Goal: Communication & Community: Answer question/provide support

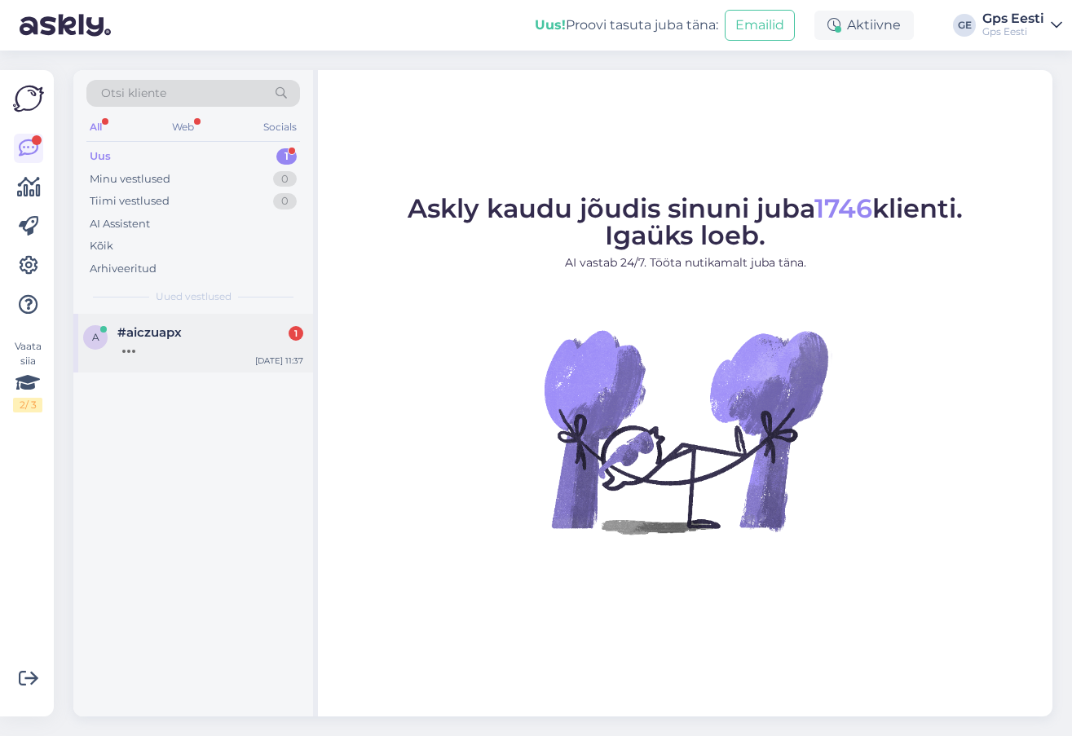
click at [178, 348] on div at bounding box center [210, 347] width 186 height 15
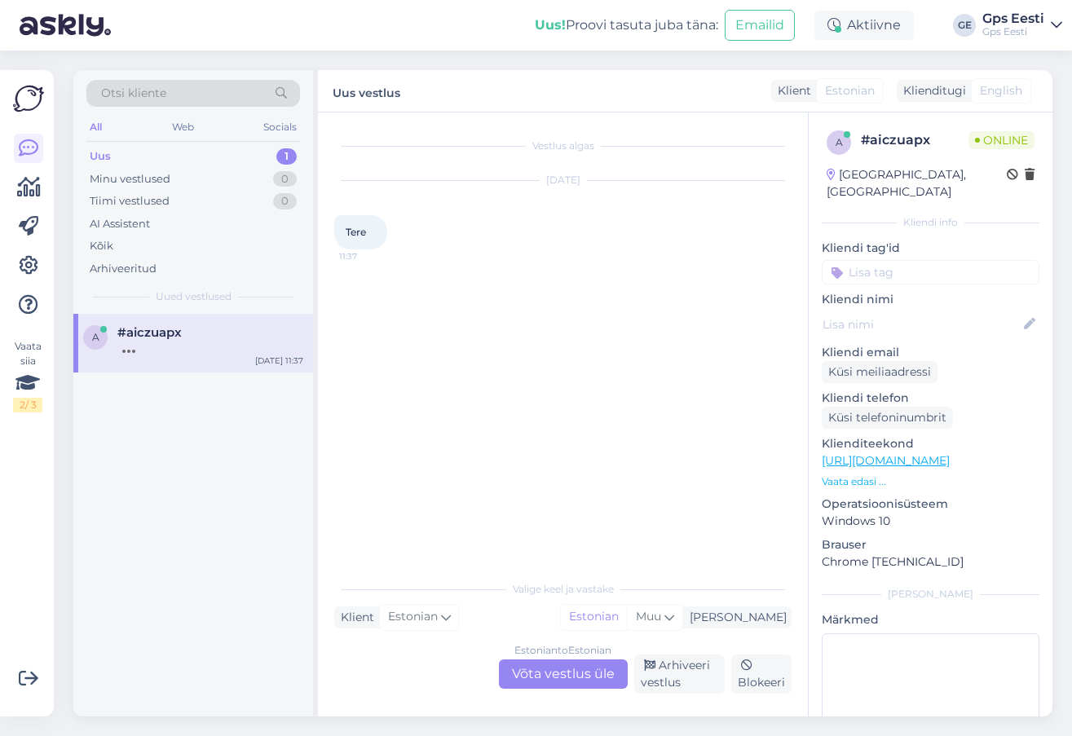
click at [570, 680] on div "Estonian to Estonian Võta vestlus üle" at bounding box center [563, 674] width 129 height 29
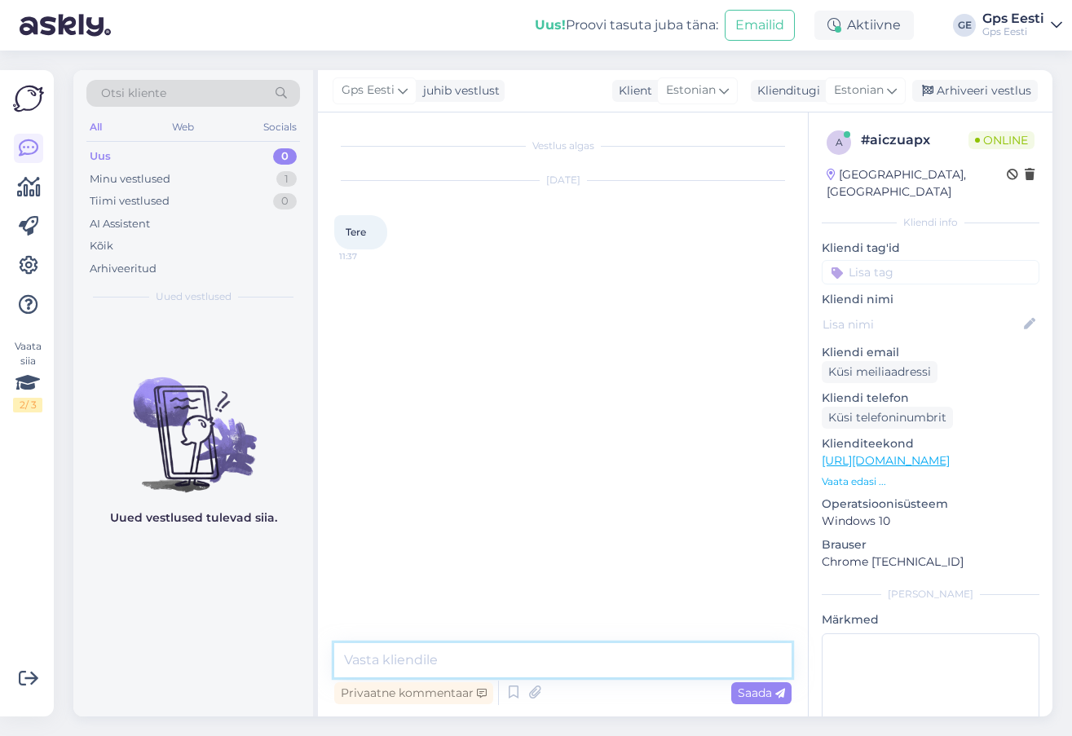
click at [564, 668] on textarea at bounding box center [562, 660] width 457 height 34
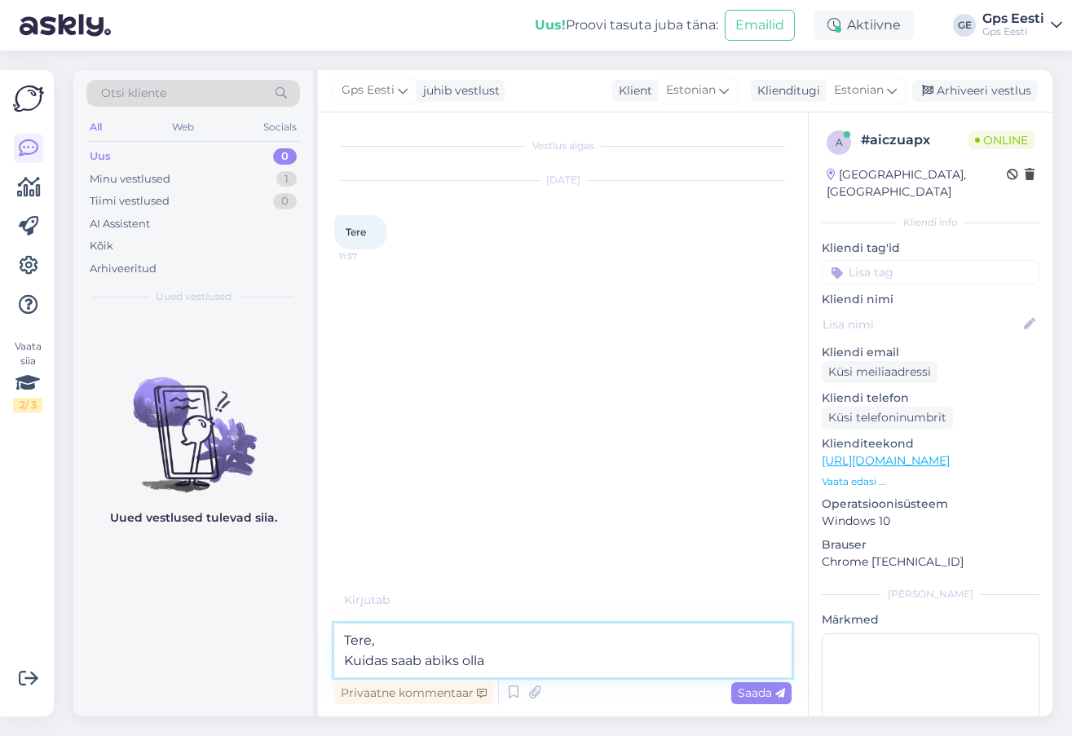
type textarea "Tere, Kuidas saab abiks olla?"
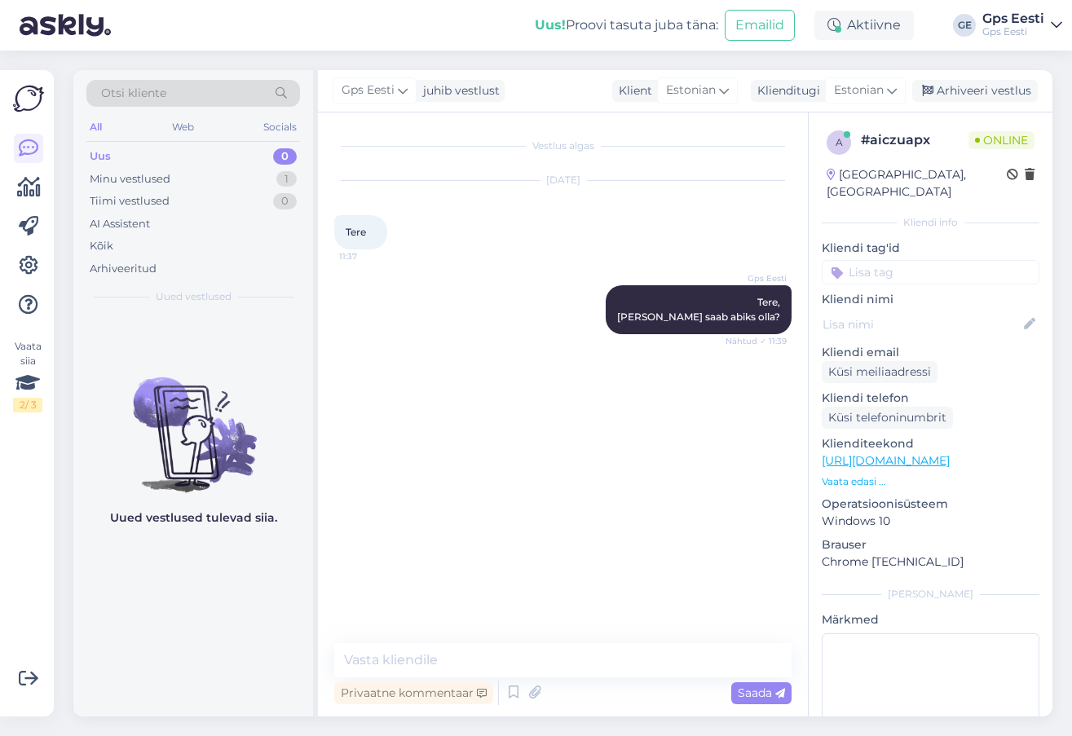
click at [886, 453] on link "https://www.gpseesti.ee/kontakt?_gl=1*j6122d*_up*MQ..*_gs*MQ..&gclid=EAIaIQobCh…" at bounding box center [886, 460] width 128 height 15
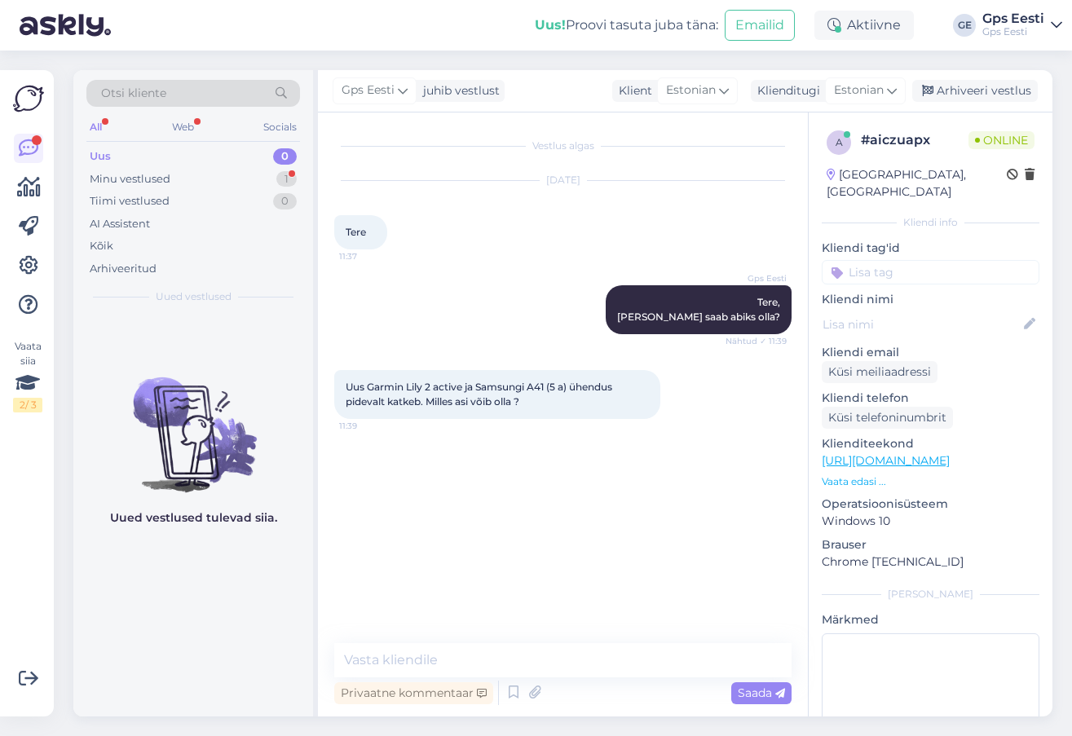
click at [162, 596] on div "Uued vestlused tulevad siia." at bounding box center [193, 515] width 240 height 403
click at [887, 453] on link "[URL][DOMAIN_NAME]" at bounding box center [886, 460] width 128 height 15
click at [438, 653] on textarea at bounding box center [562, 660] width 457 height 34
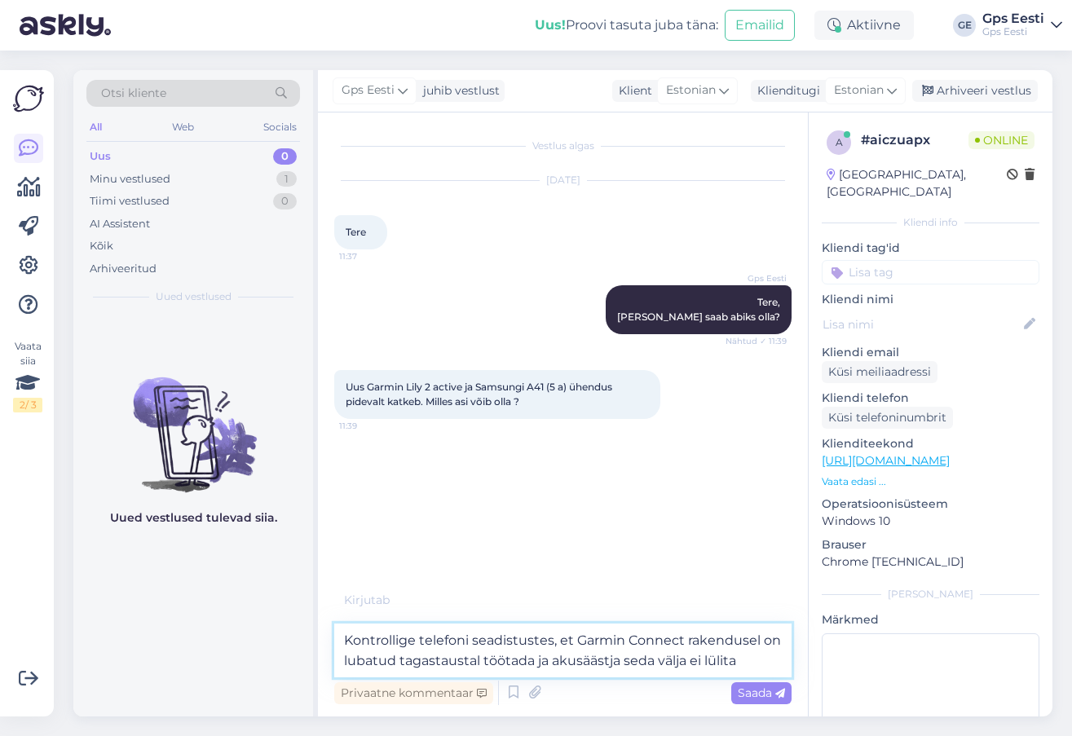
type textarea "Kontrollige telefoni seadistustes, et Garmin Connect rakendusel on lubatud taga…"
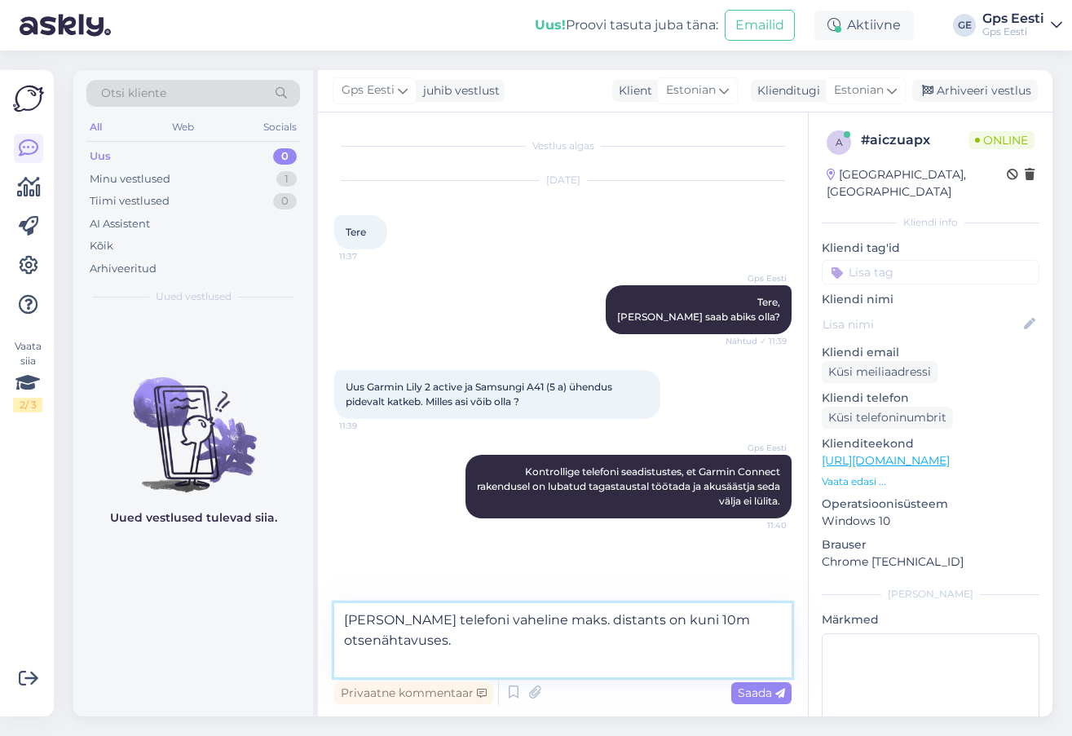
type textarea "[PERSON_NAME] telefoni vaheline maks. distants on kuni 10m otsenähtavuses."
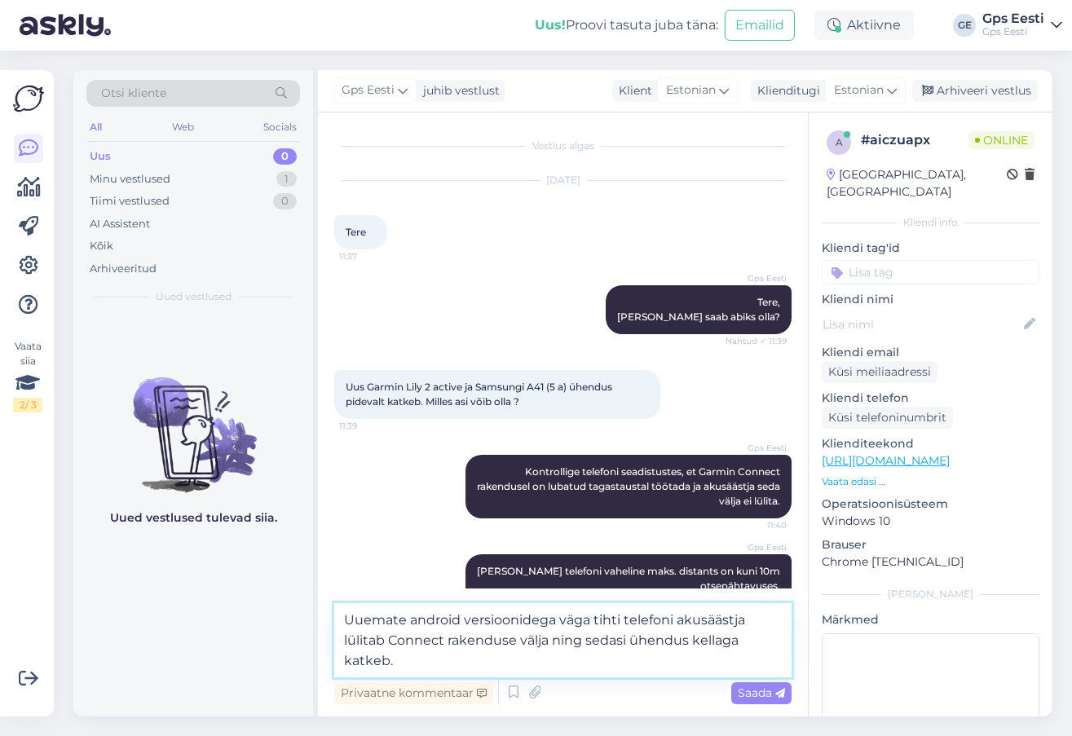
type textarea "Uuemate android versioonidega väga tihti telefoni akusäästja lülitab Connect ra…"
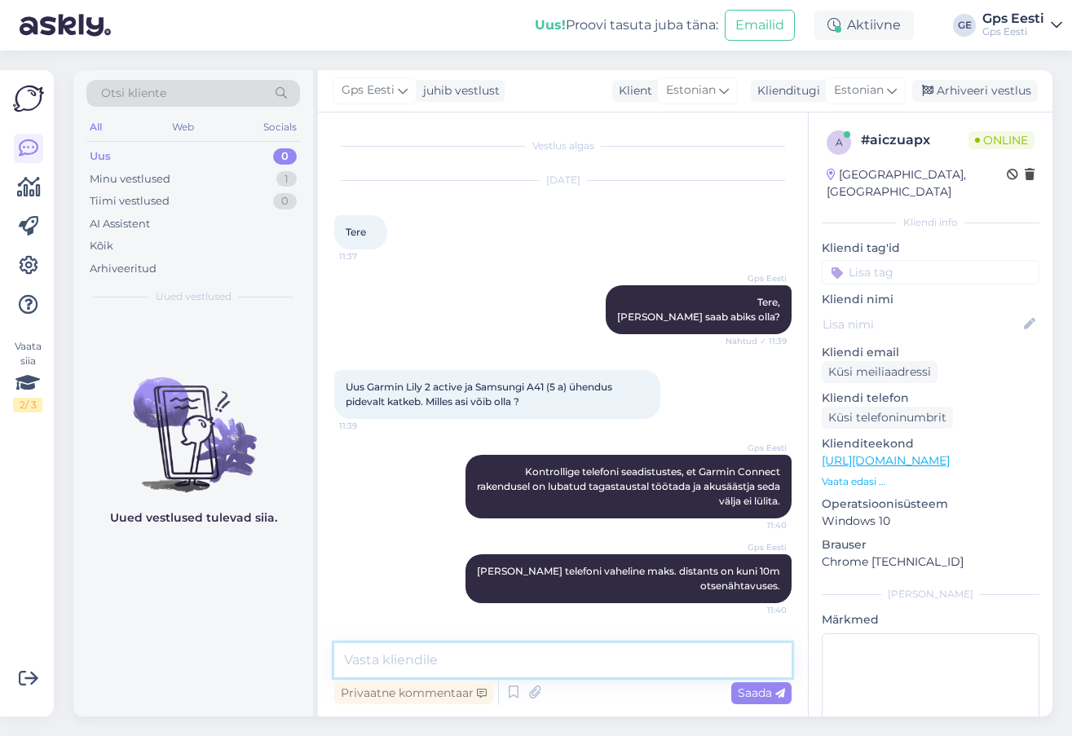
scroll to position [92, 0]
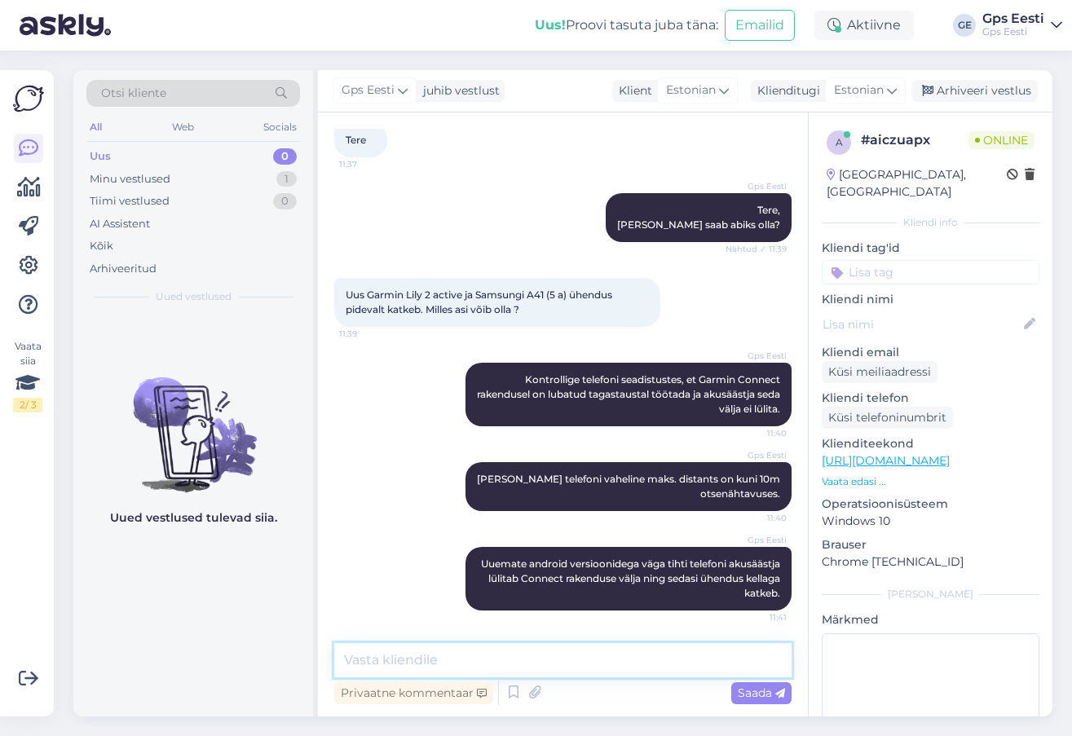
click at [604, 652] on textarea at bounding box center [562, 660] width 457 height 34
paste textarea "NOTE: Phone settings menu options may vary by model. Access phone’s Settings. S…"
type textarea "NOTE: Phone settings menu options may vary by model. Access phone’s Settings. S…"
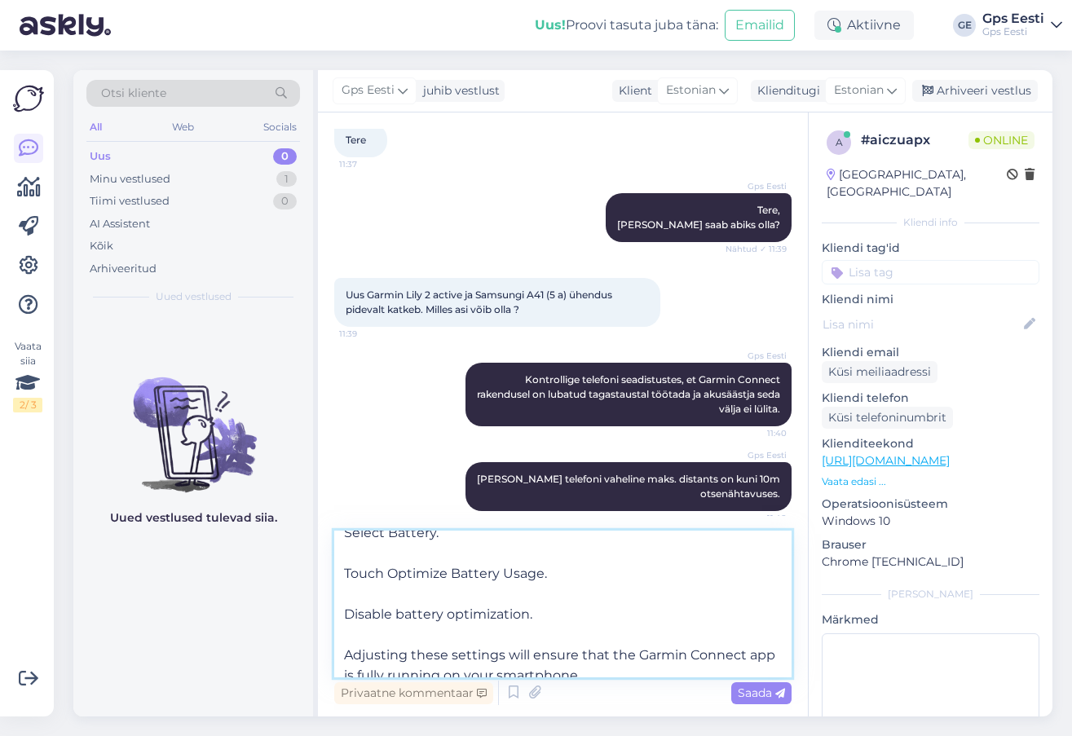
scroll to position [192, 0]
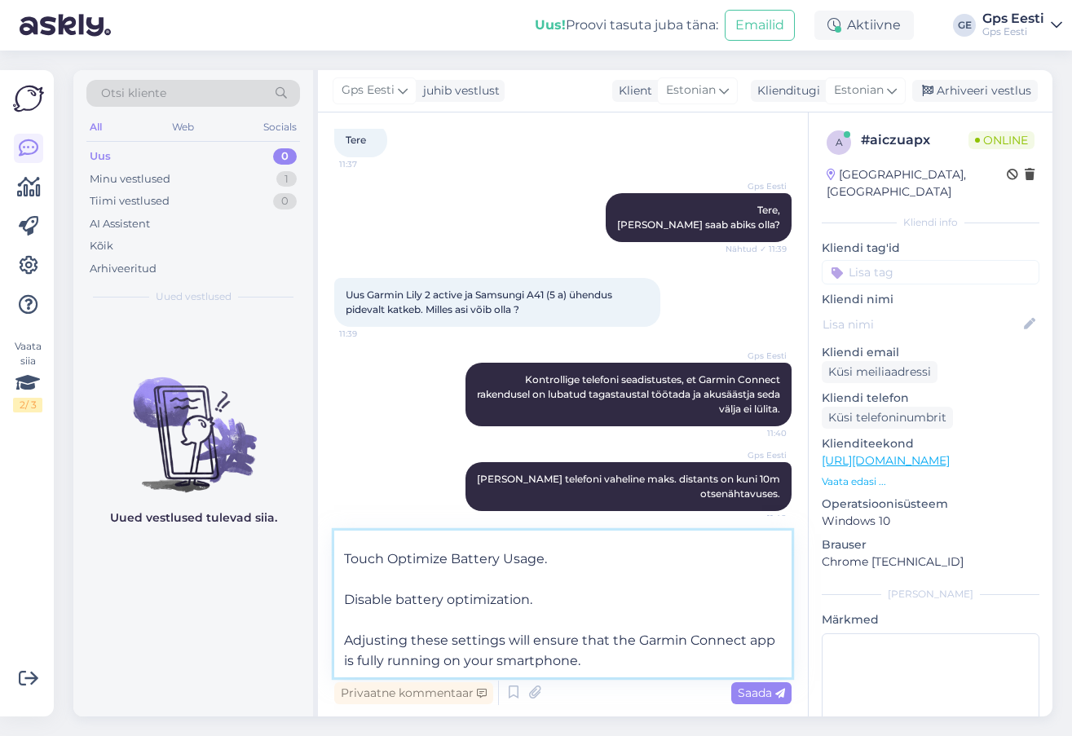
click at [650, 655] on textarea "NOTE: Phone settings menu options may vary by model. Access phone’s Settings. S…" at bounding box center [562, 604] width 457 height 147
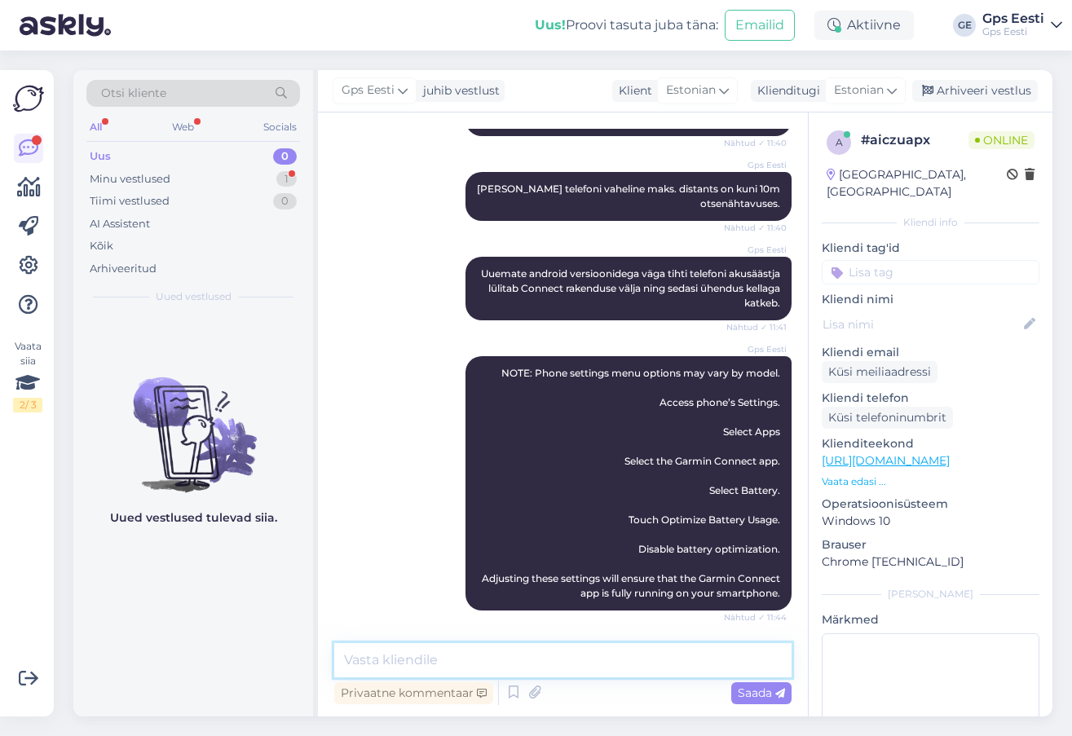
scroll to position [467, 0]
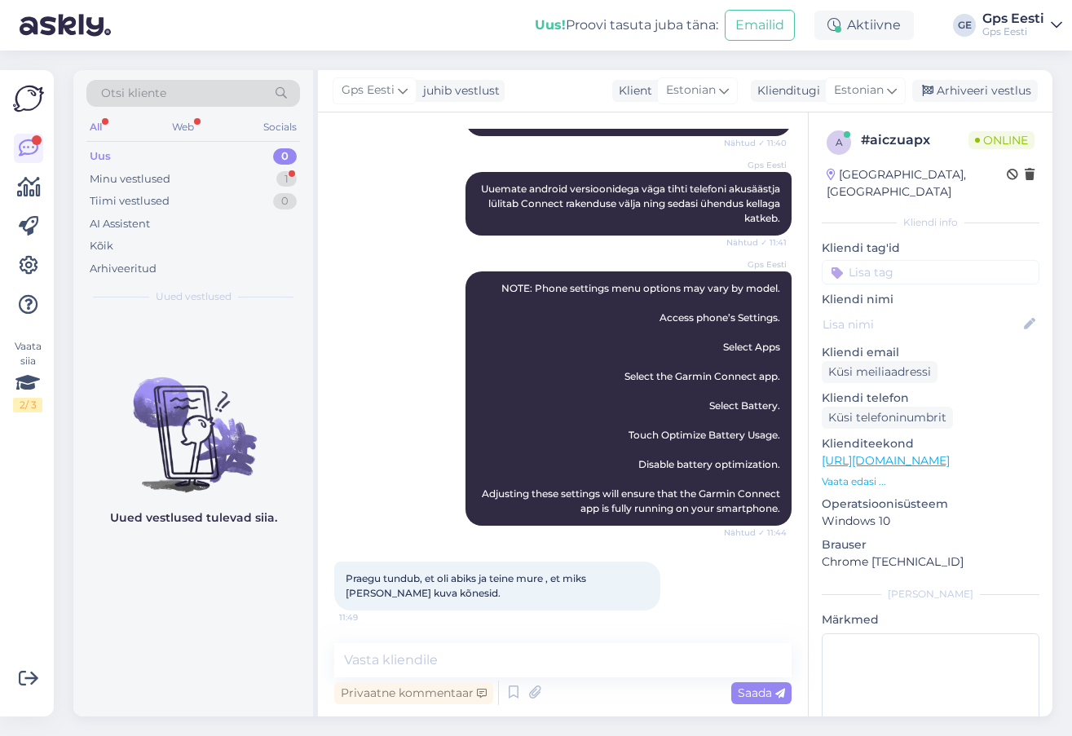
click at [506, 594] on div "Praegu tundub, et oli abiks ja teine mure , et miks kell ei kuva kõnesid. 11:49" at bounding box center [497, 586] width 326 height 49
click at [429, 661] on textarea at bounding box center [562, 660] width 457 height 34
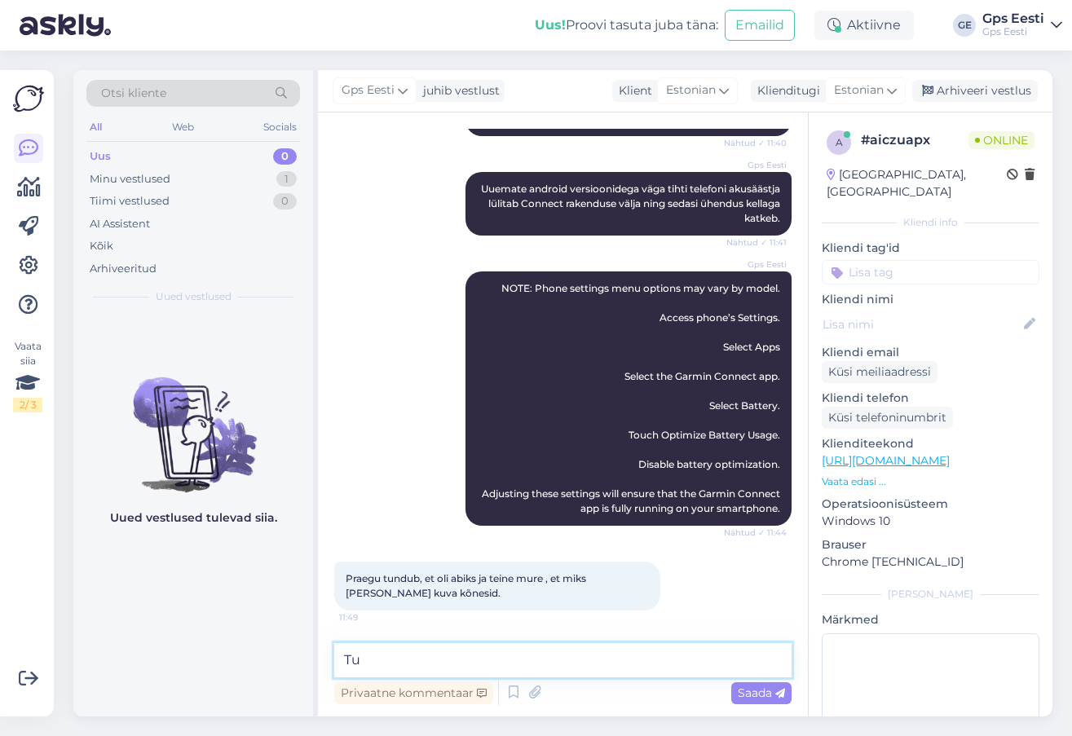
type textarea "T"
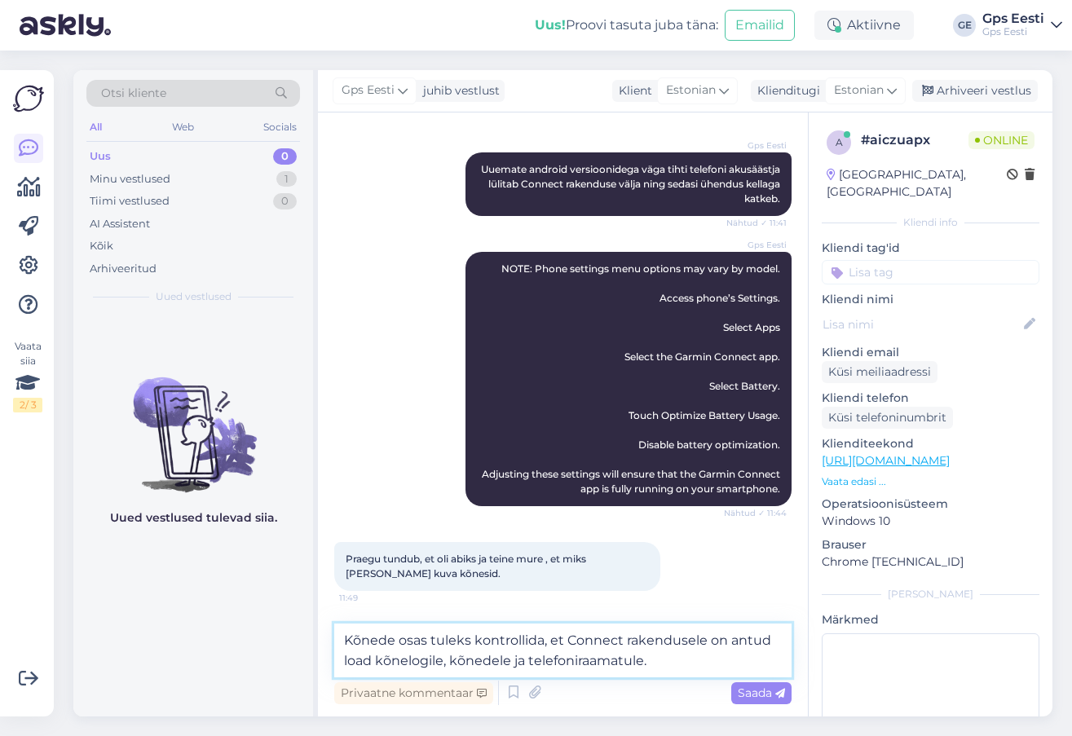
scroll to position [495, 0]
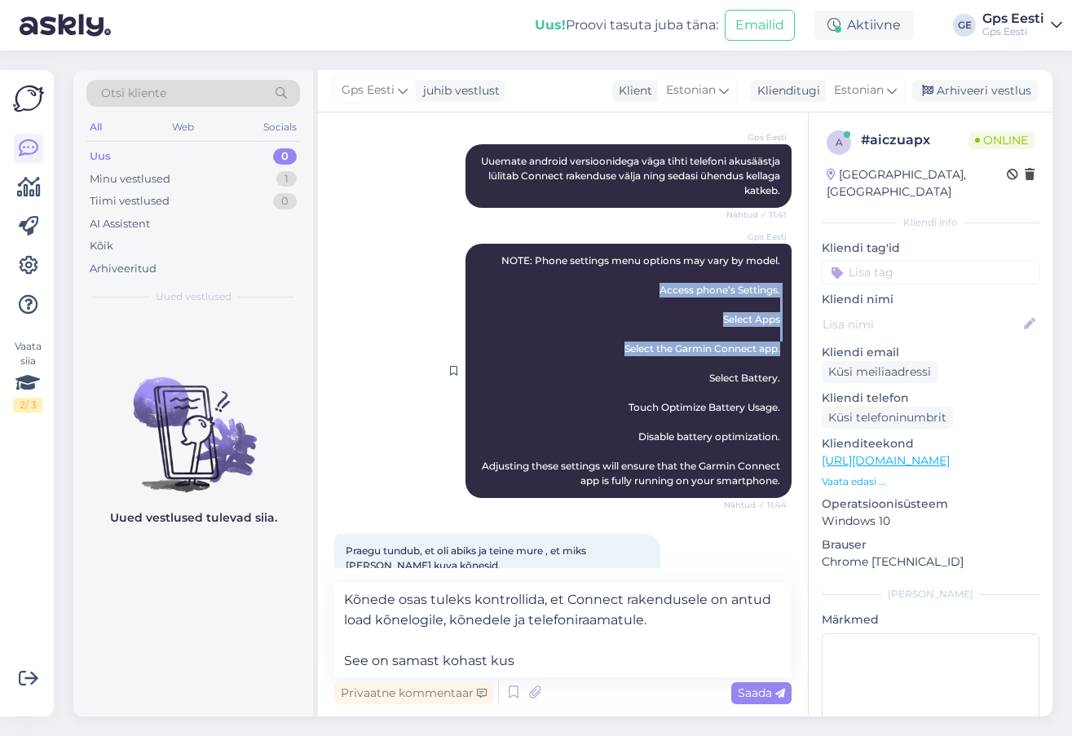
drag, startPoint x: 649, startPoint y: 288, endPoint x: 774, endPoint y: 351, distance: 140.0
click at [774, 351] on div "Gps Eesti NOTE: Phone settings menu options may vary by model. Access phone’s S…" at bounding box center [628, 371] width 326 height 254
copy span "Access phone’s Settings. Select Apps Select the Garmin Connect app."
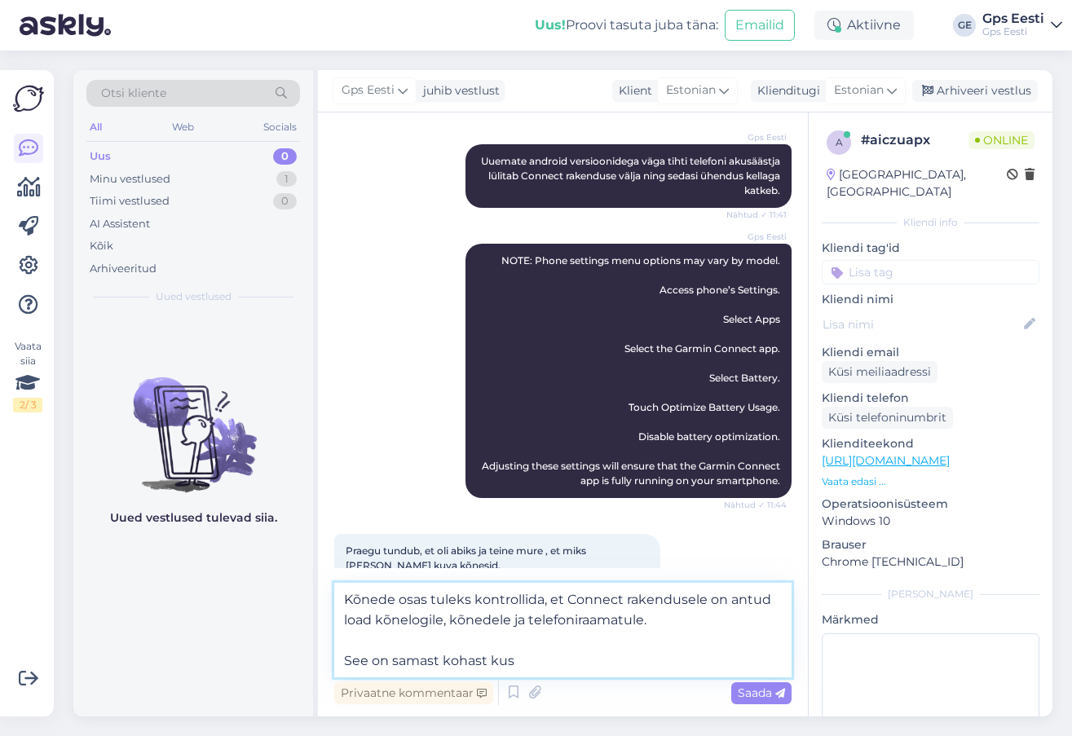
click at [543, 660] on textarea "Kõnede osas tuleks kontrollida, et Connect rakendusele on antud load kõnelogile…" at bounding box center [562, 630] width 457 height 95
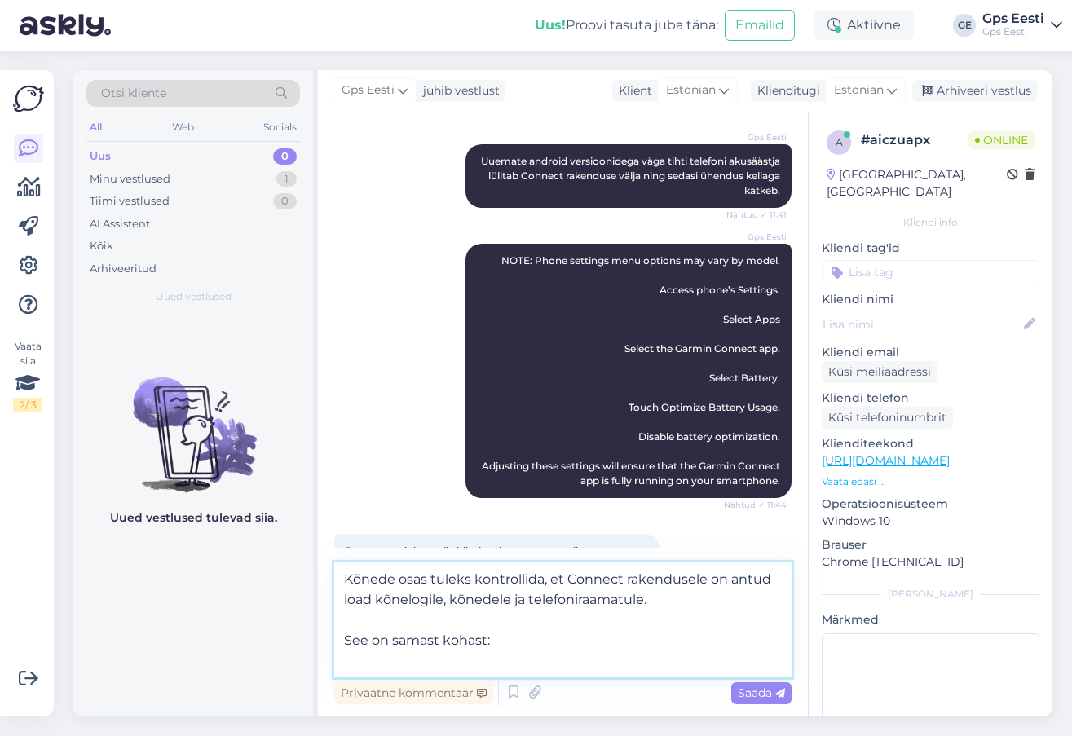
paste textarea "Access phone’s Settings. Select Apps Select the Garmin Connect app."
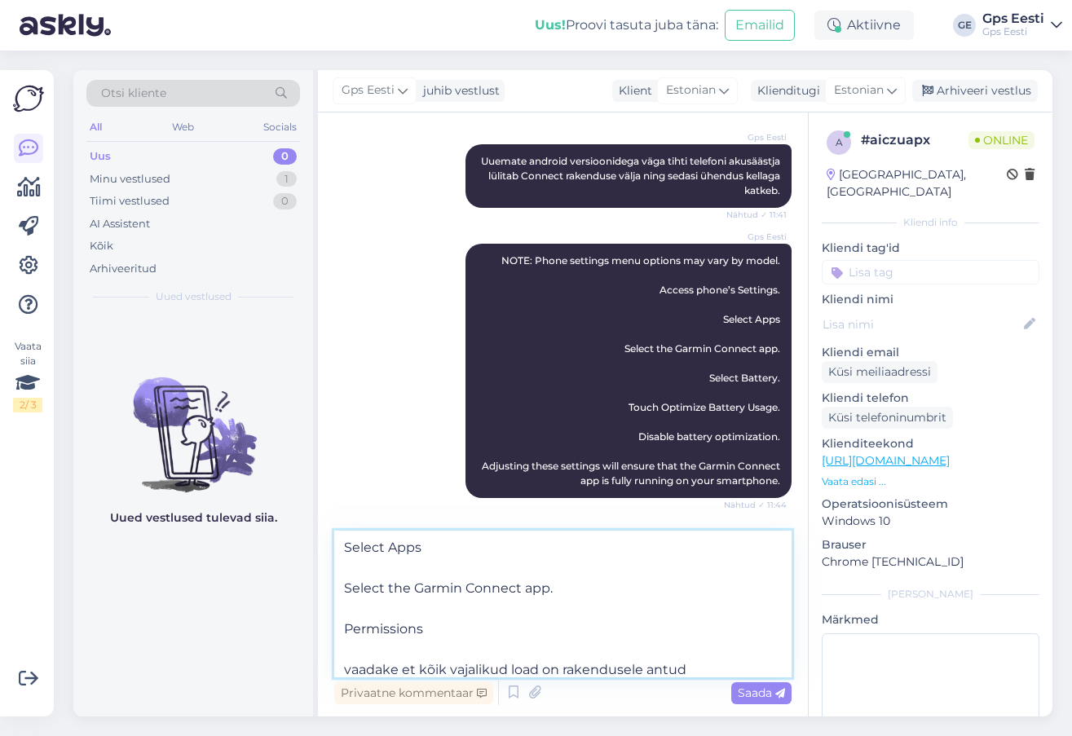
scroll to position [143, 0]
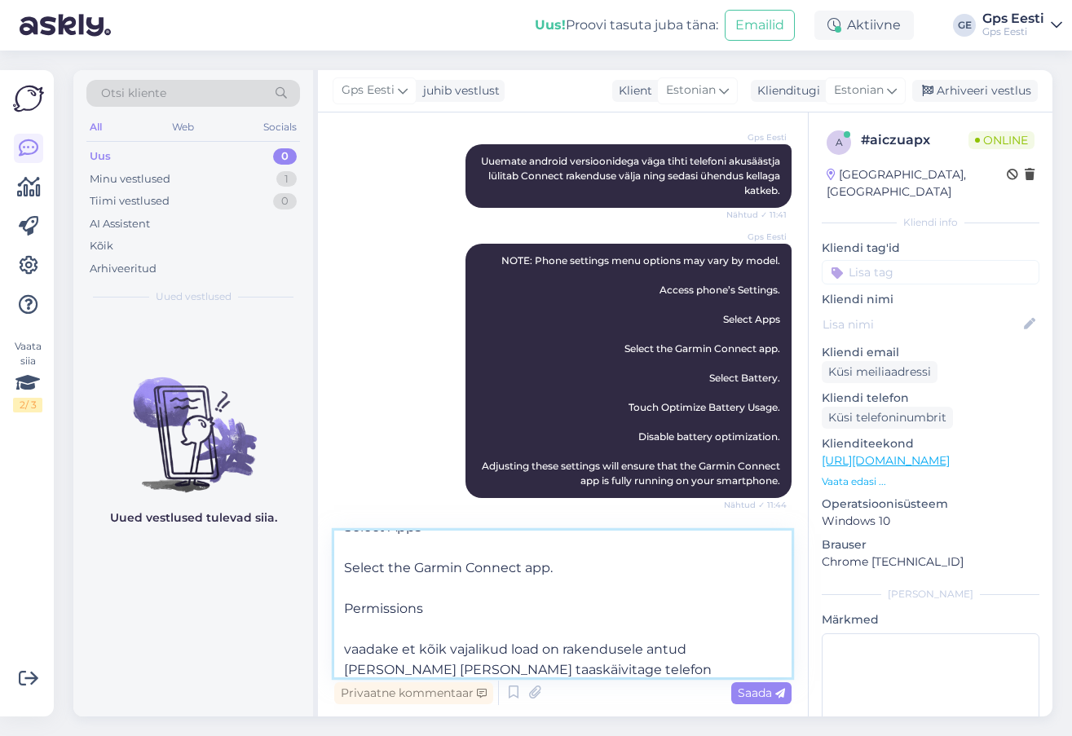
type textarea "Kõnede osas tuleks kontrollida, et Connect rakendusele on antud load kõnelogile…"
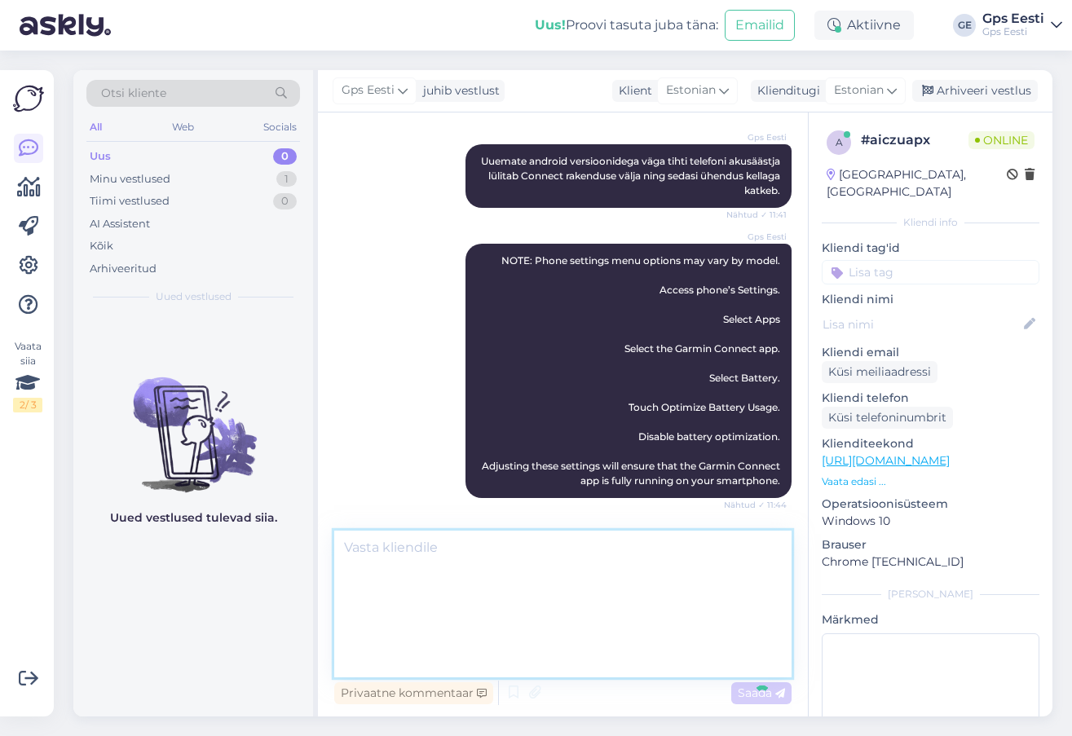
scroll to position [0, 0]
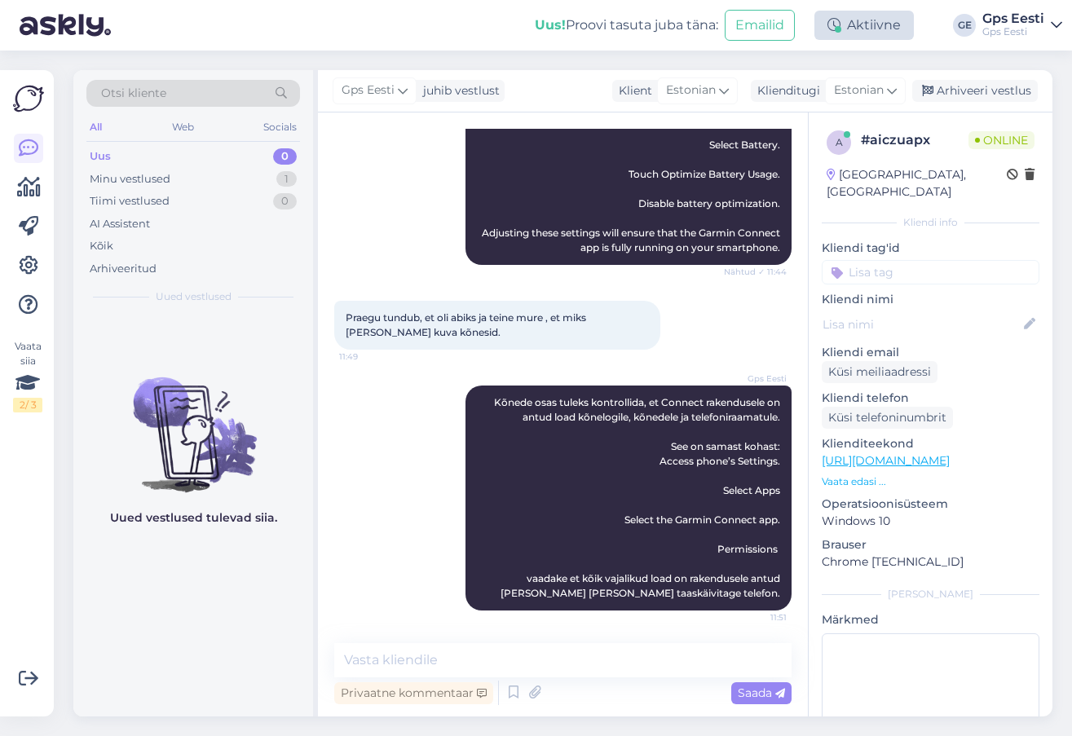
click at [835, 24] on icon at bounding box center [833, 25] width 13 height 13
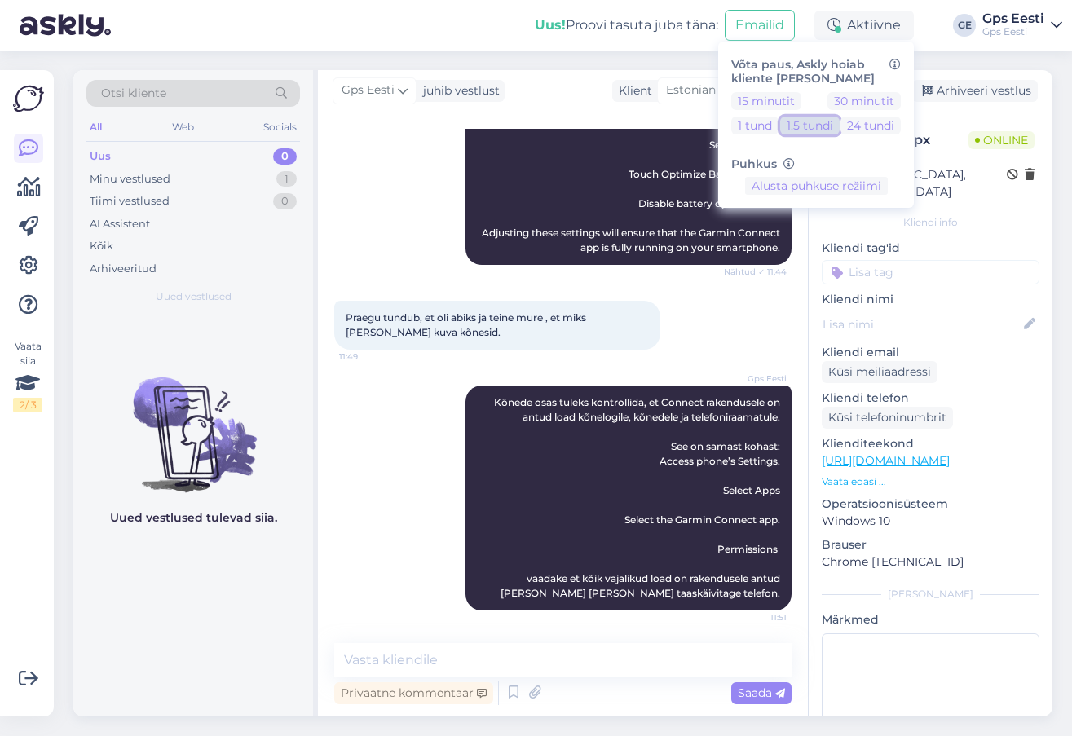
click at [790, 124] on button "1.5 tundi" at bounding box center [810, 126] width 60 height 18
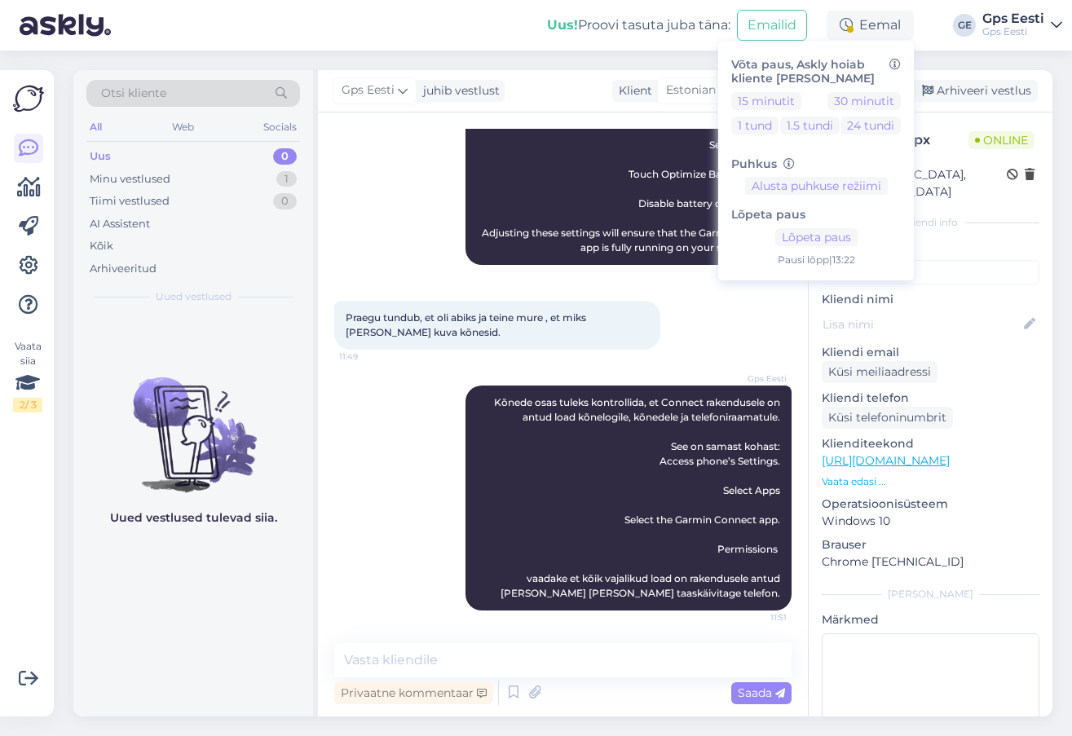
click at [185, 620] on div "Uued vestlused tulevad siia." at bounding box center [193, 515] width 240 height 403
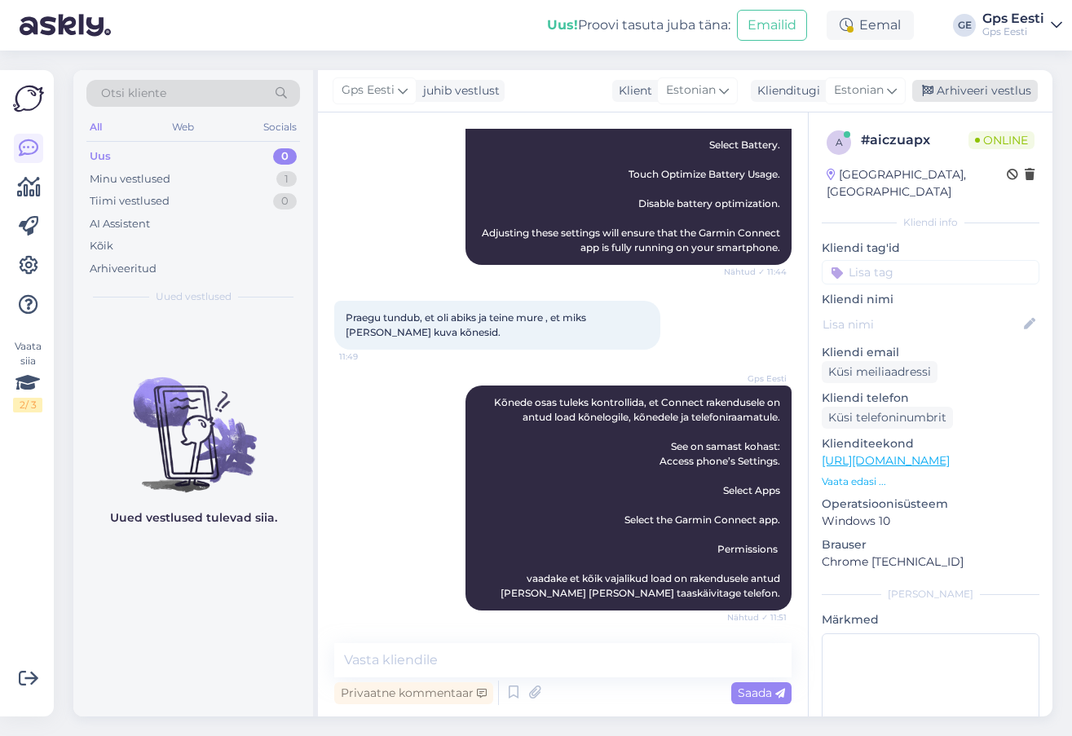
click at [987, 87] on div "Arhiveeri vestlus" at bounding box center [975, 91] width 126 height 22
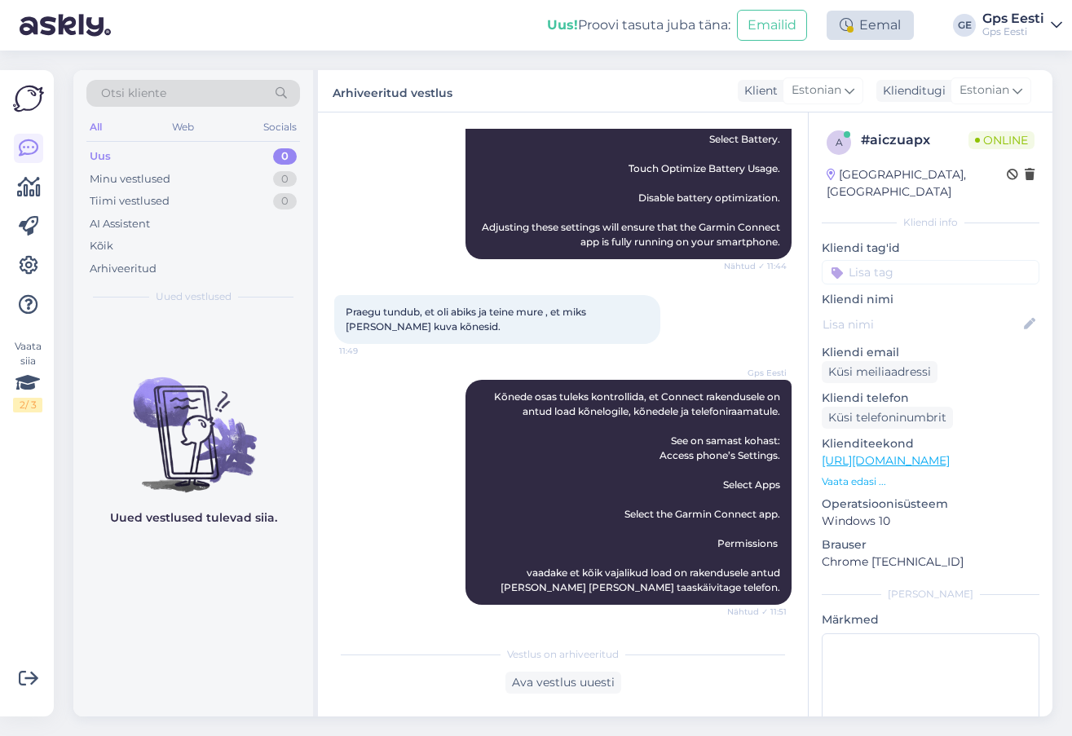
click at [875, 25] on div "Eemal" at bounding box center [870, 25] width 87 height 29
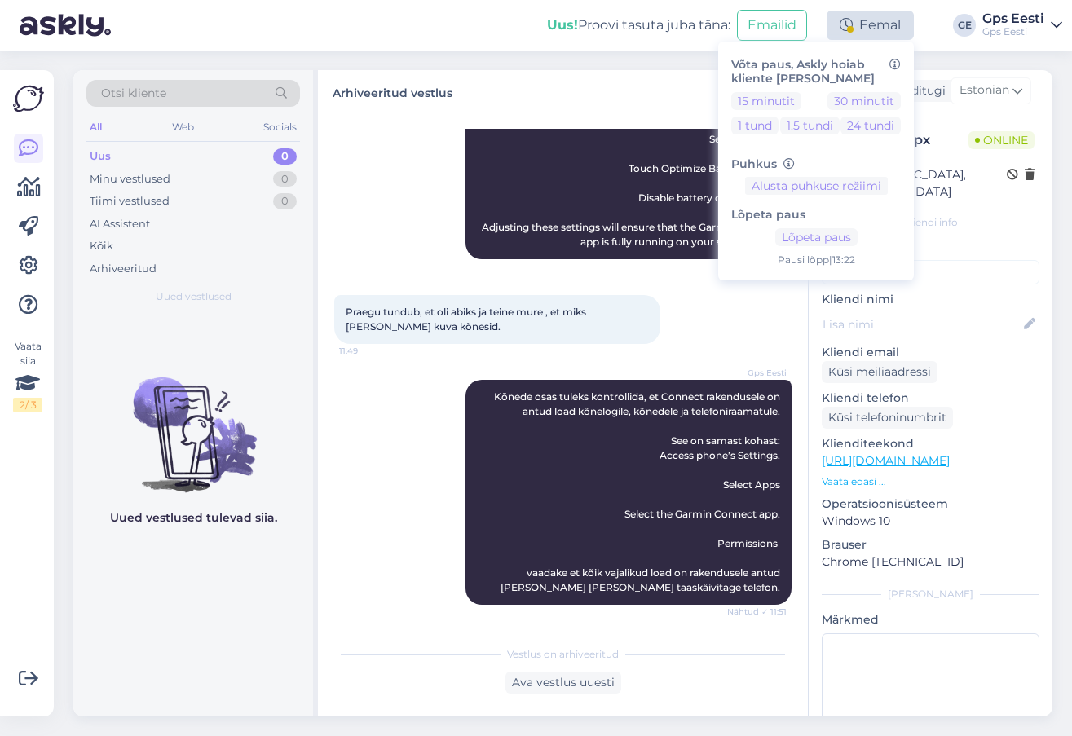
click at [875, 25] on div "Eemal" at bounding box center [870, 25] width 87 height 29
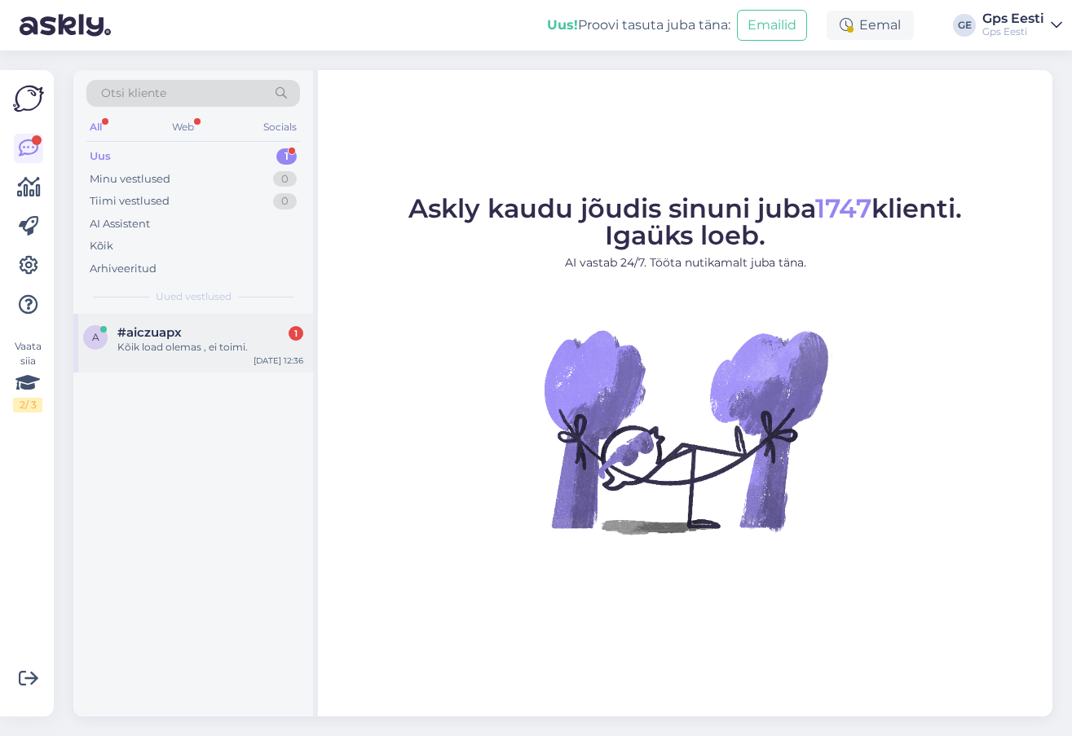
click at [204, 324] on div "a #aiczuapx 1 Kõik load olemas , ei toimi. [DATE] 12:36" at bounding box center [193, 343] width 240 height 59
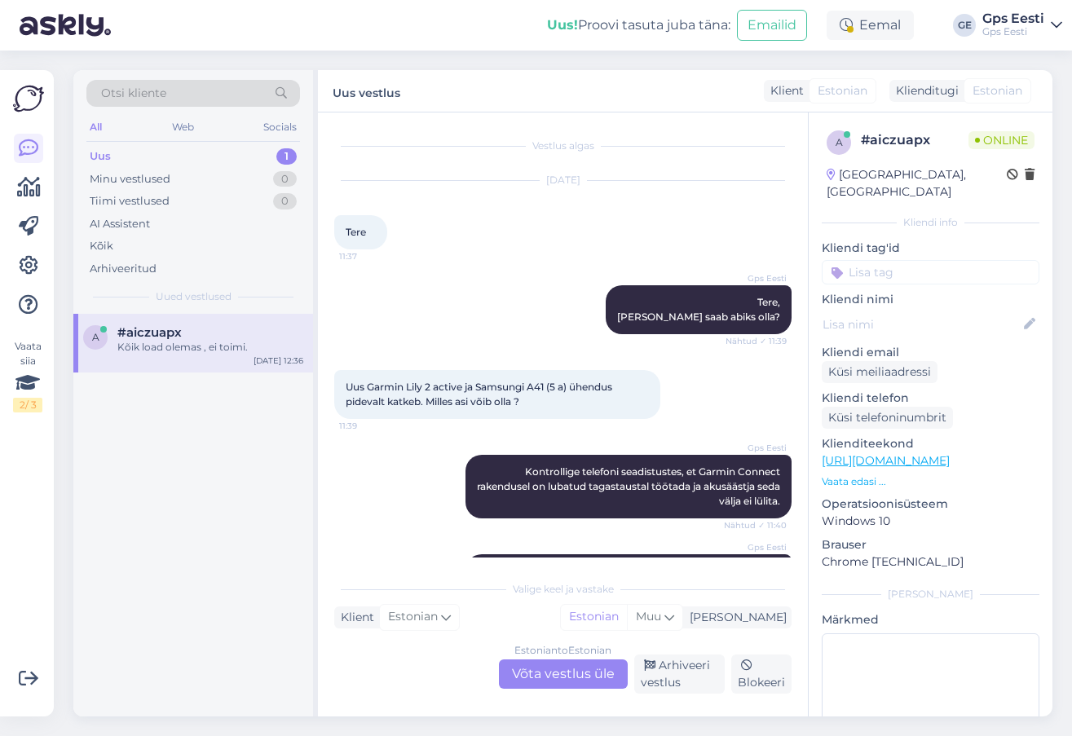
scroll to position [869, 0]
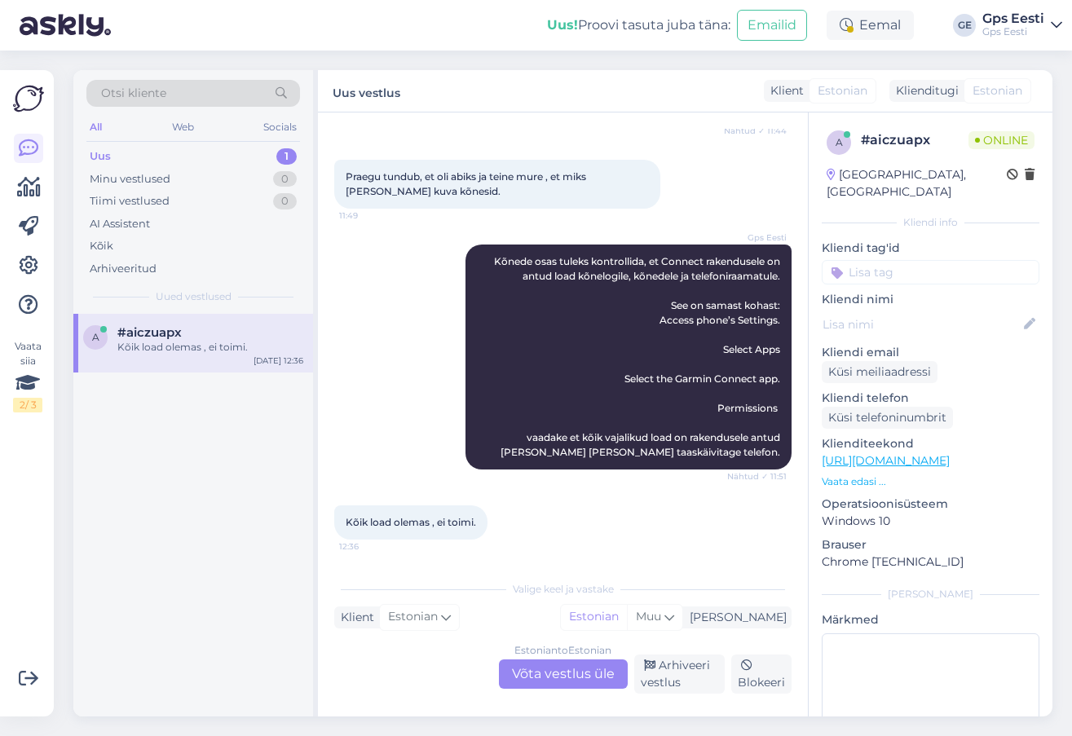
click at [589, 664] on div "Estonian to Estonian Võta vestlus üle" at bounding box center [563, 674] width 129 height 29
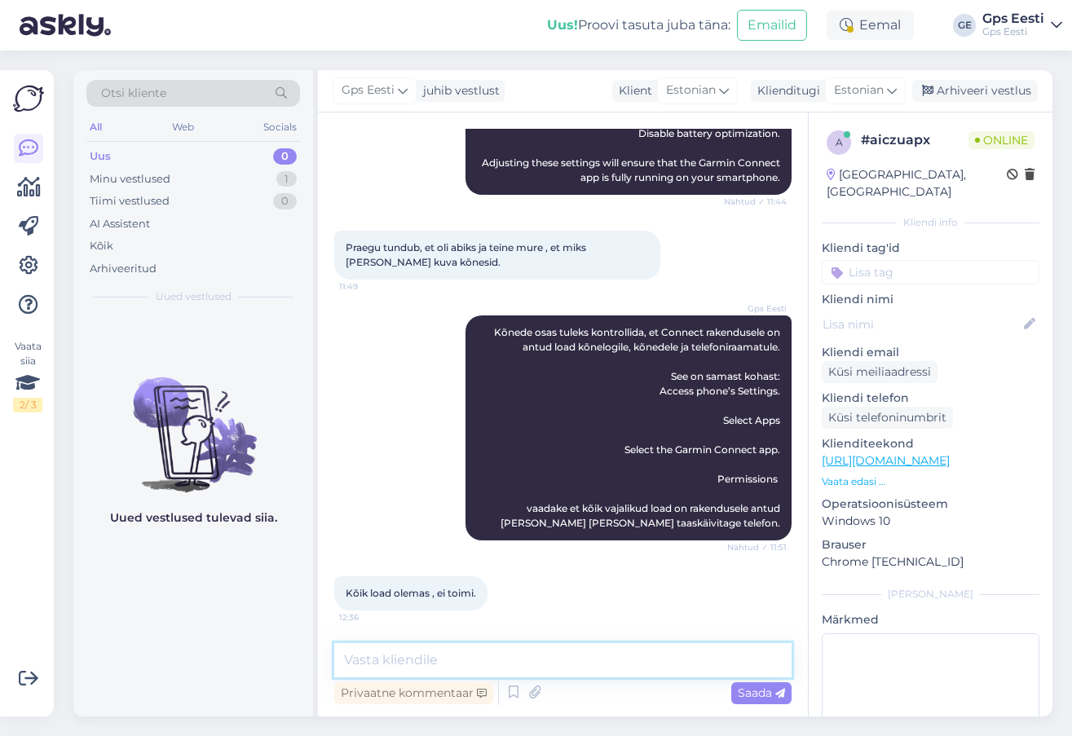
click at [518, 664] on textarea at bounding box center [562, 660] width 457 height 34
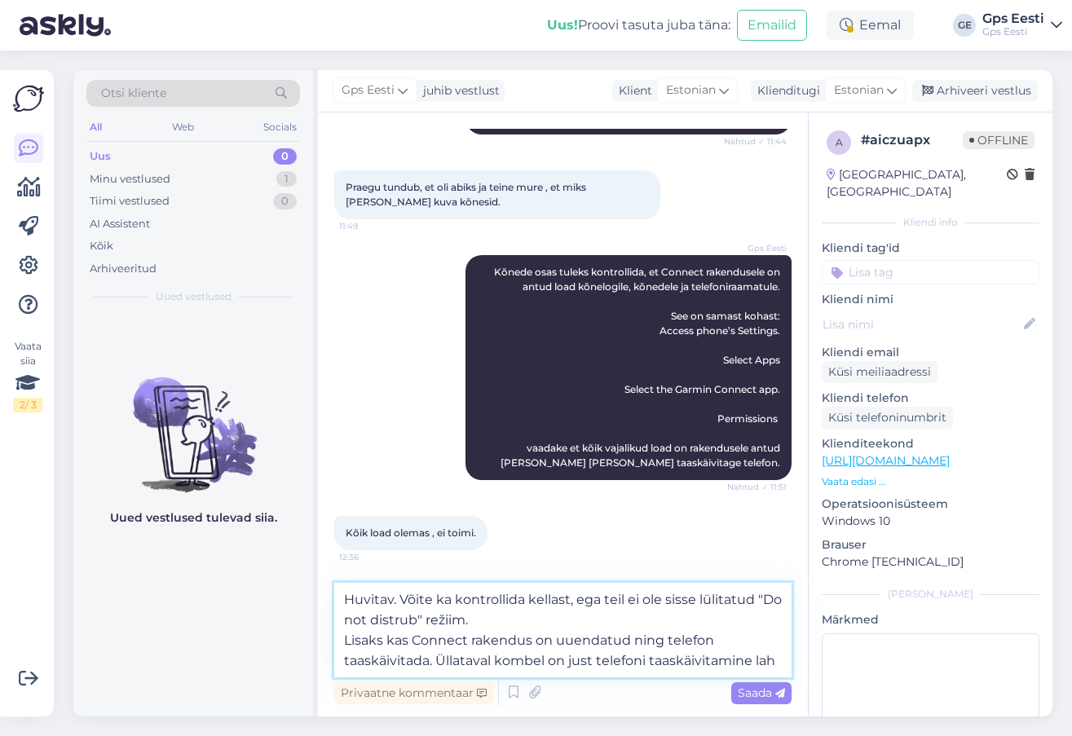
scroll to position [869, 0]
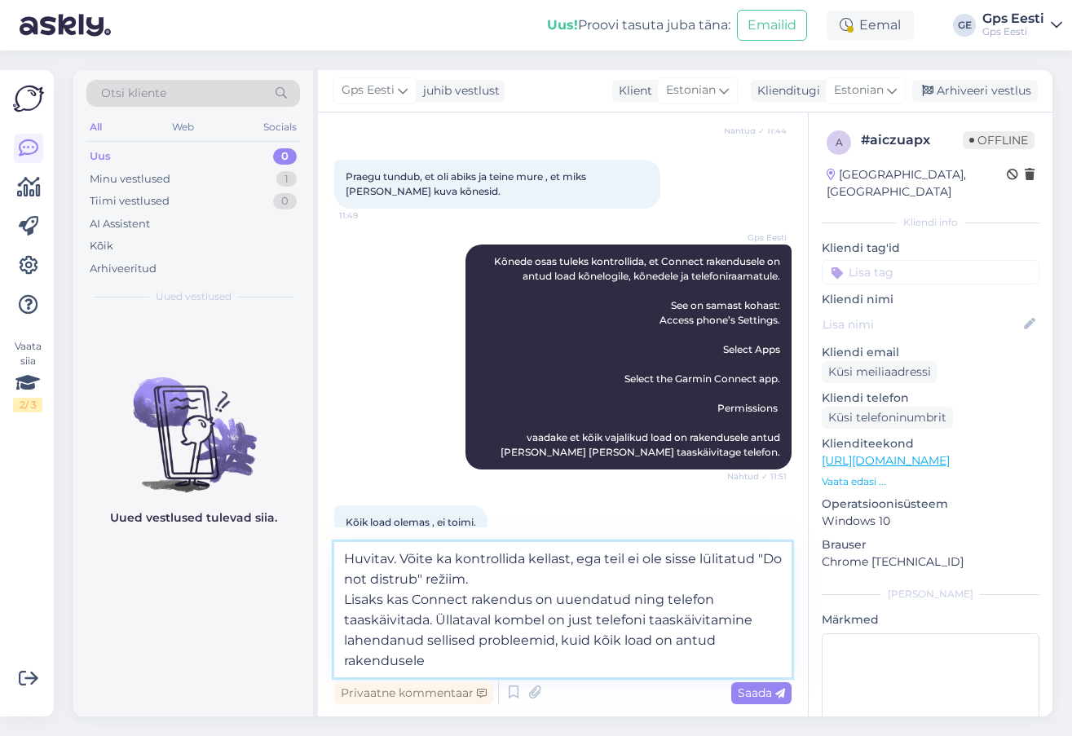
type textarea "Huvitav. Võite ka kontrollida kellast, ega teil ei ole sisse lülitatud "Do not …"
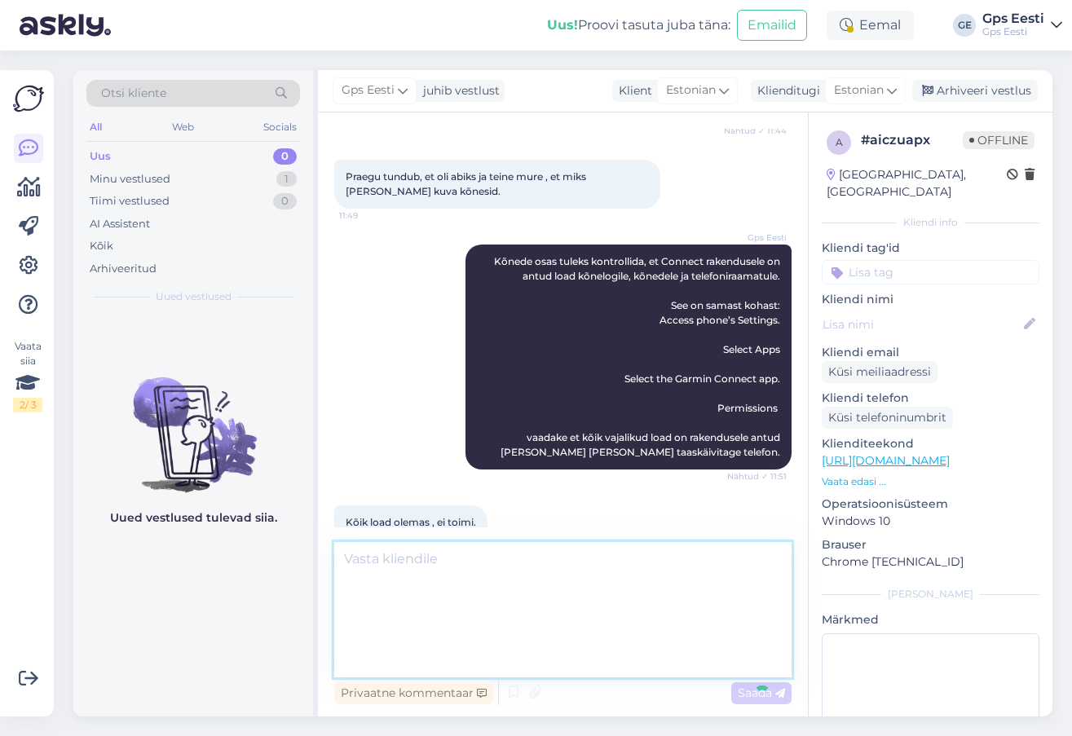
scroll to position [942, 0]
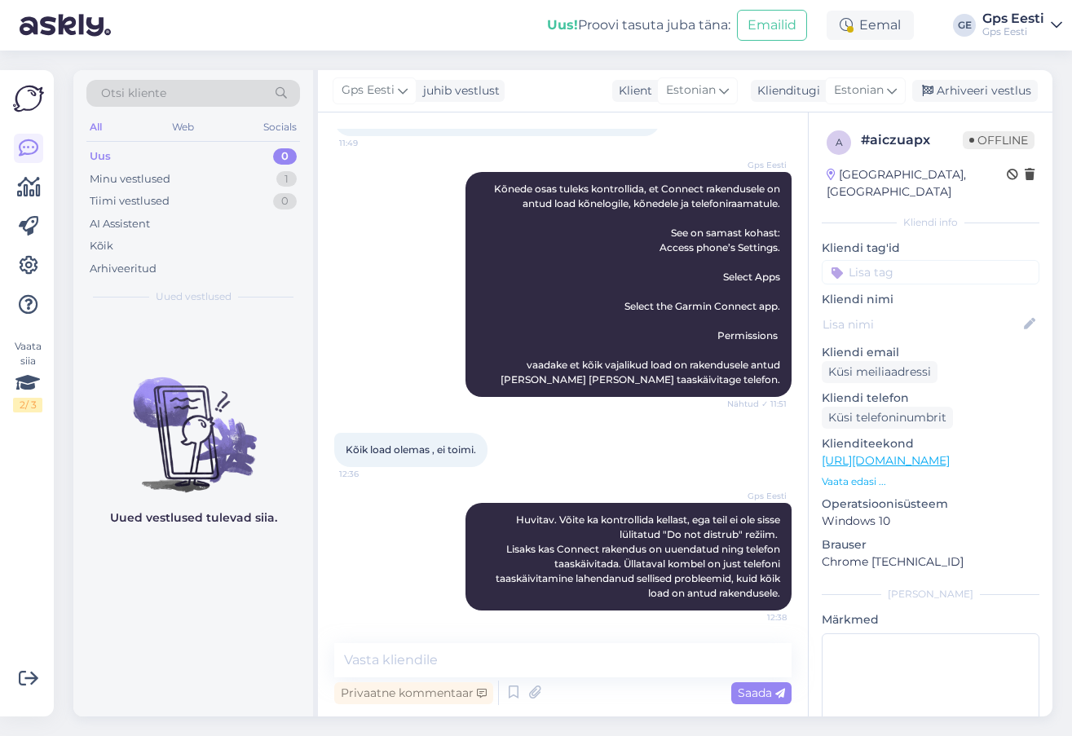
drag, startPoint x: 982, startPoint y: 86, endPoint x: 878, endPoint y: 70, distance: 104.7
click at [982, 86] on div "Arhiveeri vestlus" at bounding box center [975, 91] width 126 height 22
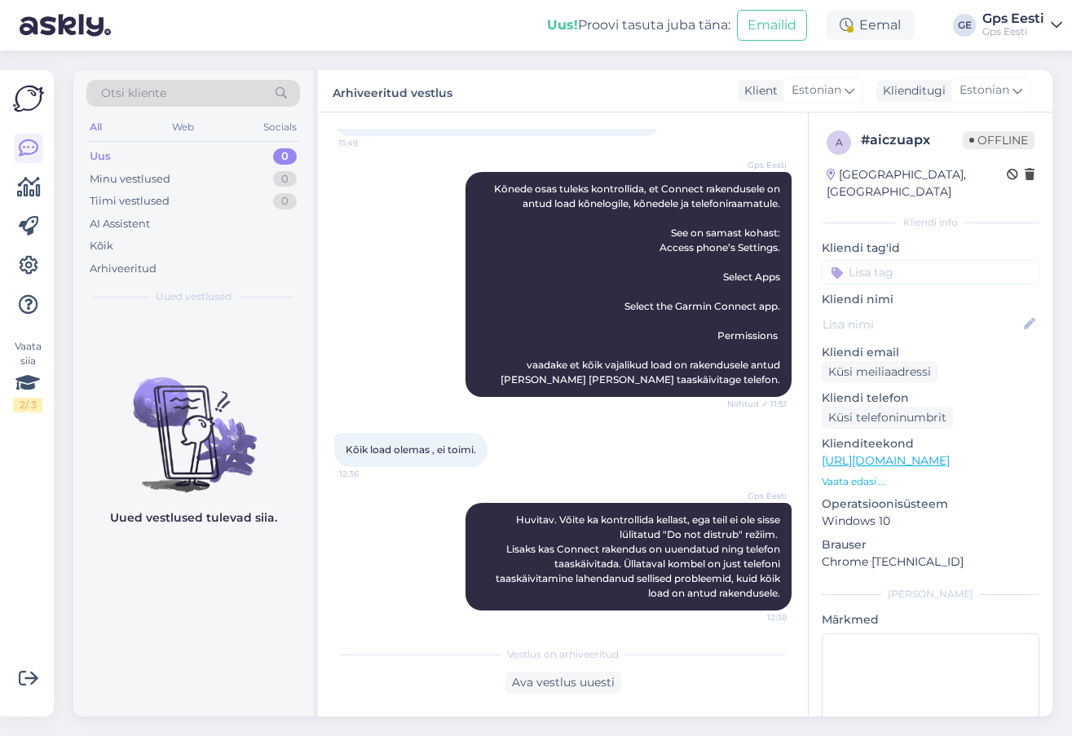
scroll to position [947, 0]
